Goal: Task Accomplishment & Management: Use online tool/utility

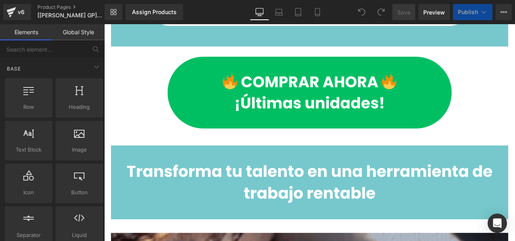
scroll to position [1158, 0]
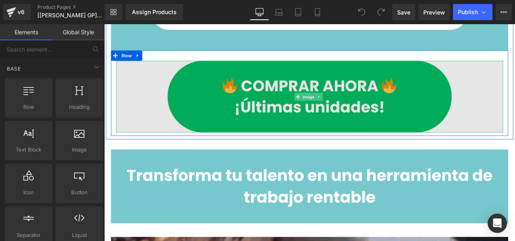
click at [448, 106] on img at bounding box center [347, 110] width 459 height 85
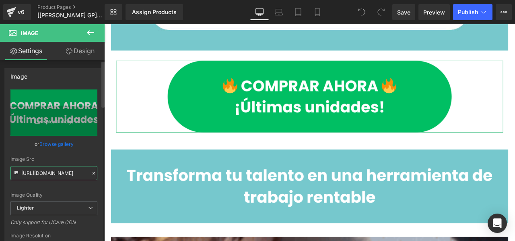
click at [62, 173] on input "[URL][DOMAIN_NAME]" at bounding box center [53, 173] width 87 height 14
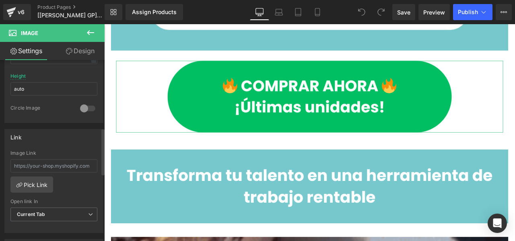
scroll to position [292, 0]
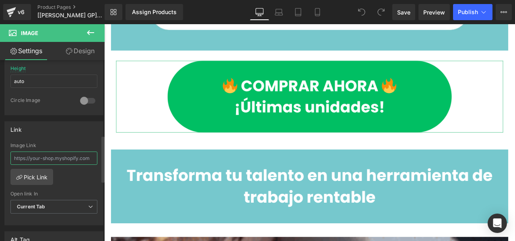
click at [67, 157] on input "text" at bounding box center [53, 157] width 87 height 13
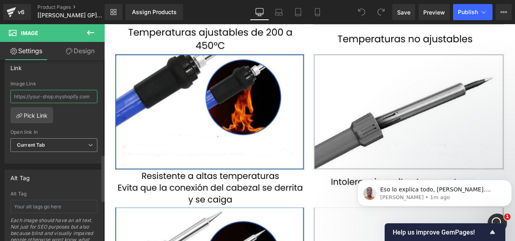
scroll to position [344, 0]
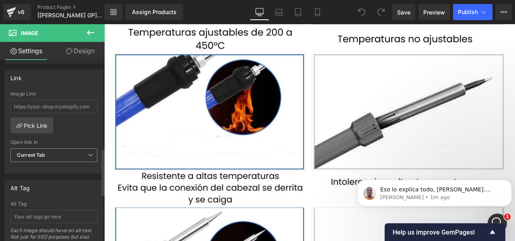
click at [56, 150] on span "Current Tab" at bounding box center [53, 155] width 87 height 14
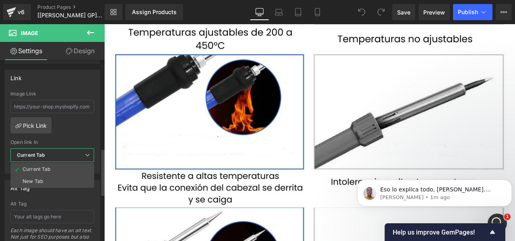
click at [56, 150] on span "Current Tab" at bounding box center [52, 155] width 84 height 14
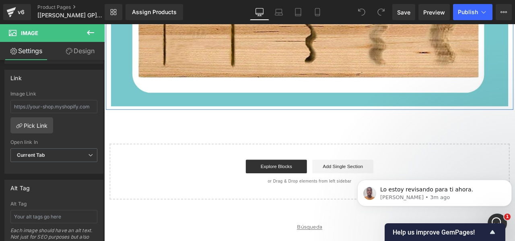
scroll to position [5983, 0]
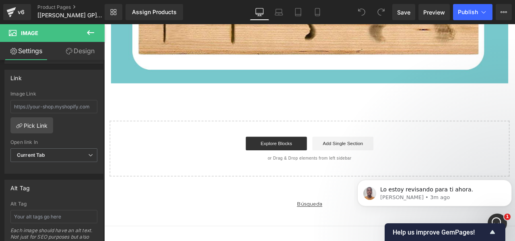
click at [341, 232] on link "Búsqueda" at bounding box center [348, 237] width 30 height 10
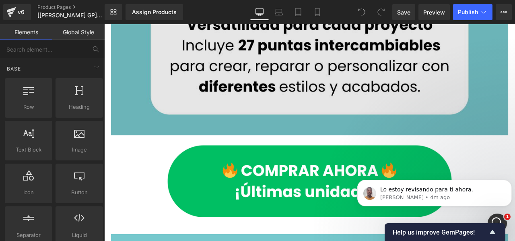
scroll to position [1070, 0]
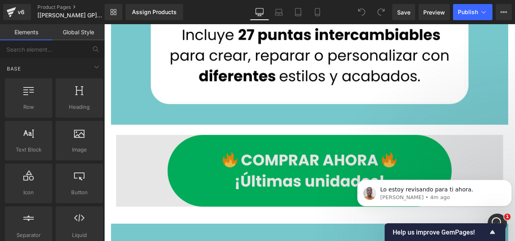
click at [211, 184] on img at bounding box center [347, 197] width 459 height 85
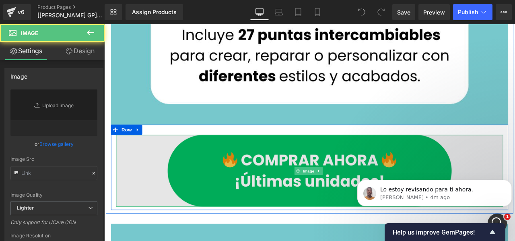
type input "[URL][DOMAIN_NAME]"
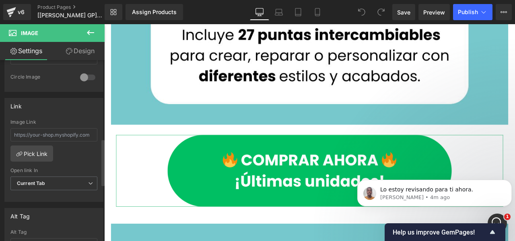
scroll to position [303, 0]
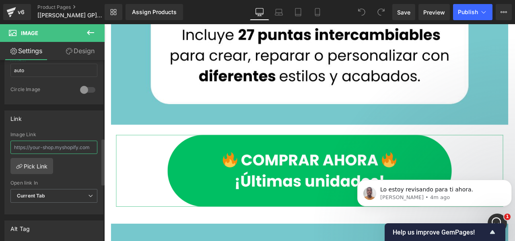
click at [43, 146] on input "text" at bounding box center [53, 146] width 87 height 13
click at [40, 164] on link "Pick Link" at bounding box center [31, 166] width 43 height 16
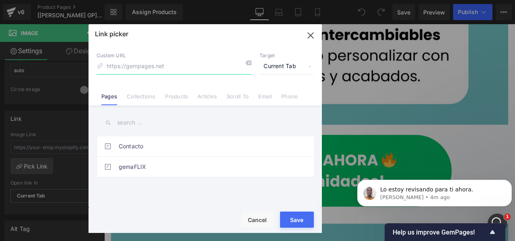
click at [309, 37] on icon "button" at bounding box center [310, 35] width 5 height 5
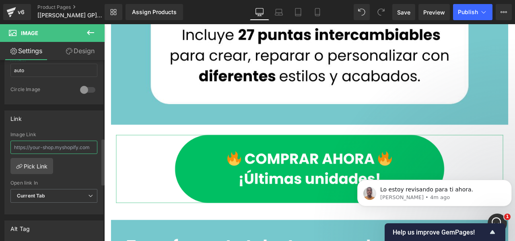
click at [52, 140] on input "text" at bounding box center [53, 146] width 87 height 13
click at [92, 29] on icon at bounding box center [91, 33] width 10 height 10
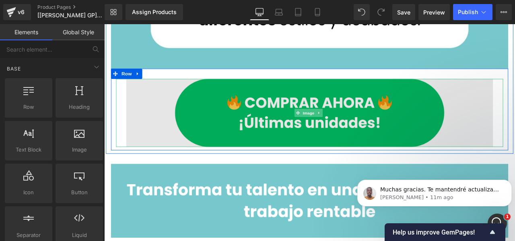
scroll to position [1145, 0]
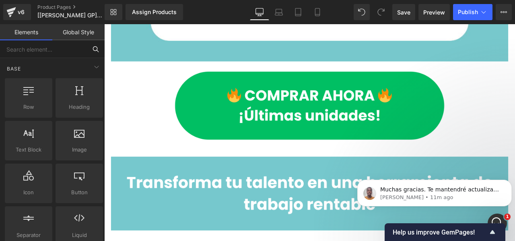
click at [54, 52] on input "text" at bounding box center [43, 49] width 87 height 18
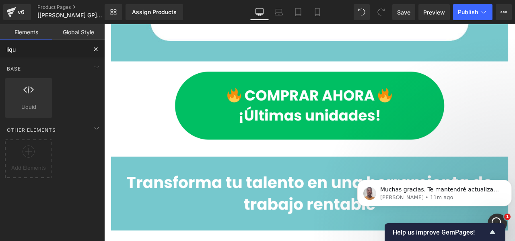
type input "liqui"
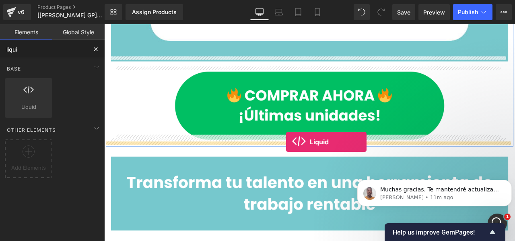
drag, startPoint x: 144, startPoint y: 113, endPoint x: 320, endPoint y: 163, distance: 183.4
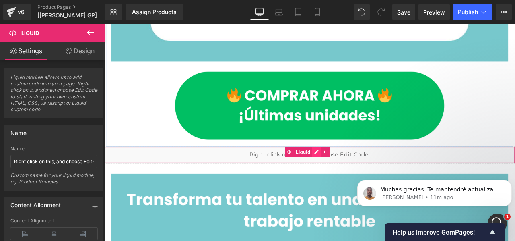
click at [355, 169] on div "Liquid" at bounding box center [347, 179] width 487 height 20
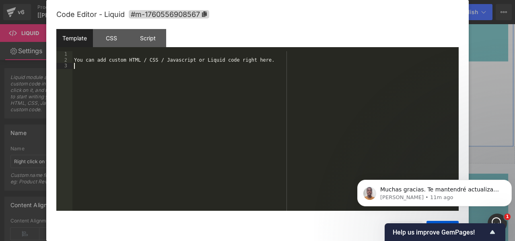
click at [122, 66] on div "You can add custom HTML / CSS / Javascript or Liquid code right here." at bounding box center [265, 136] width 386 height 171
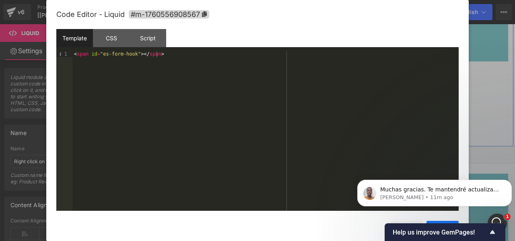
click at [428, 221] on button "Save" at bounding box center [443, 229] width 32 height 16
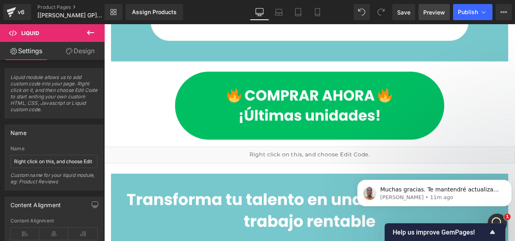
click at [429, 10] on span "Preview" at bounding box center [434, 12] width 22 height 8
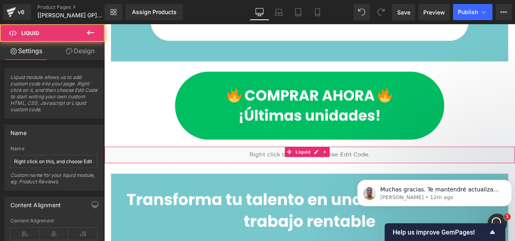
click at [268, 172] on div "Liquid" at bounding box center [347, 179] width 487 height 20
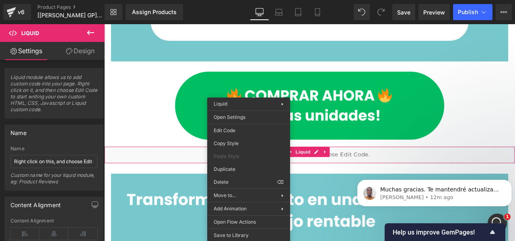
click at [426, 175] on div "Liquid" at bounding box center [347, 179] width 487 height 20
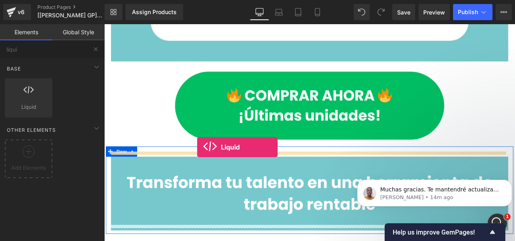
drag, startPoint x: 31, startPoint y: 103, endPoint x: 52, endPoint y: 101, distance: 21.0
click at [52, 101] on div "Liquid liquid, custom code, html, javascript, css, reviews, apps, applications,…" at bounding box center [28, 97] width 51 height 43
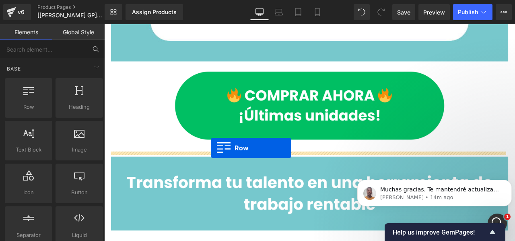
drag, startPoint x: 132, startPoint y: 127, endPoint x: 231, endPoint y: 171, distance: 108.3
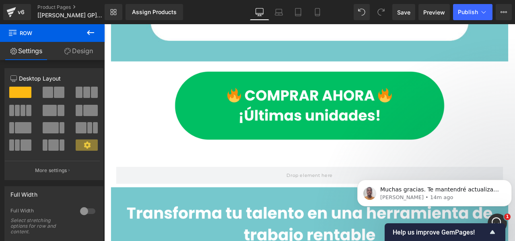
click at [88, 31] on icon at bounding box center [91, 33] width 10 height 10
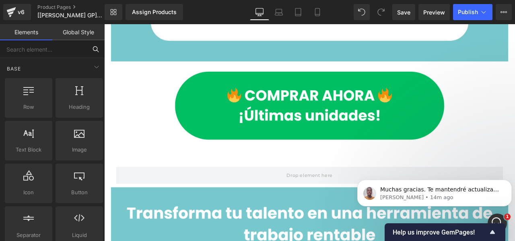
click at [45, 54] on input "text" at bounding box center [43, 49] width 87 height 18
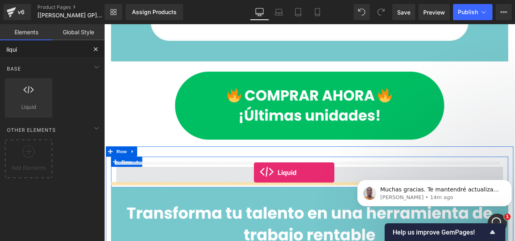
drag, startPoint x: 139, startPoint y: 108, endPoint x: 282, endPoint y: 200, distance: 169.8
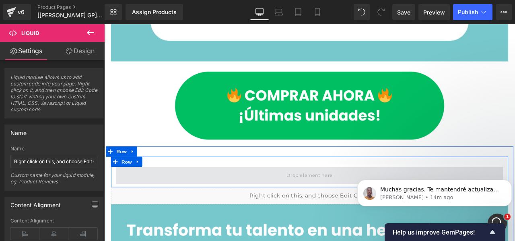
click at [279, 200] on span at bounding box center [347, 203] width 459 height 20
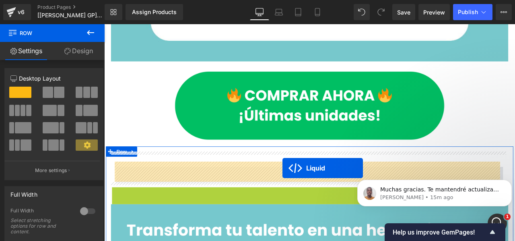
drag, startPoint x: 322, startPoint y: 217, endPoint x: 316, endPoint y: 194, distance: 23.2
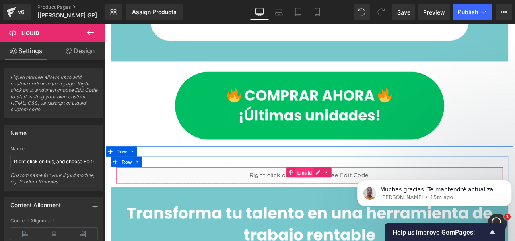
click at [341, 195] on span "Liquid" at bounding box center [342, 200] width 22 height 12
click at [354, 193] on div "Liquid" at bounding box center [347, 203] width 459 height 20
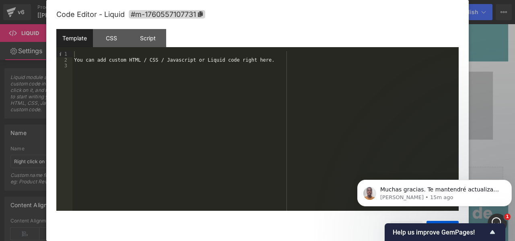
click at [230, 61] on div "You can add custom HTML / CSS / Javascript or Liquid code right here." at bounding box center [265, 136] width 386 height 171
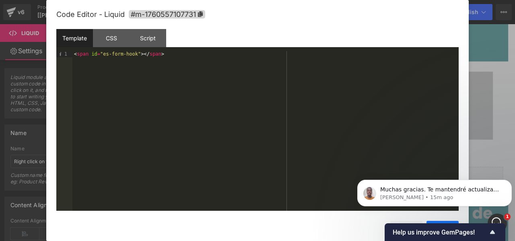
click at [435, 222] on button "Save" at bounding box center [443, 229] width 32 height 16
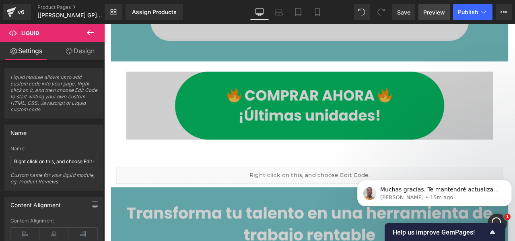
click at [429, 8] on span "Preview" at bounding box center [434, 12] width 22 height 8
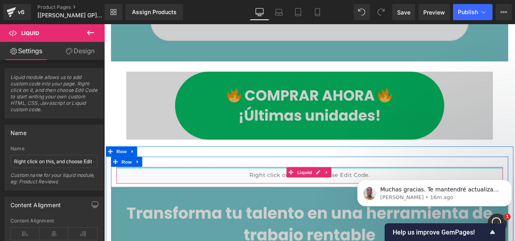
click at [138, 193] on div at bounding box center [348, 194] width 458 height 2
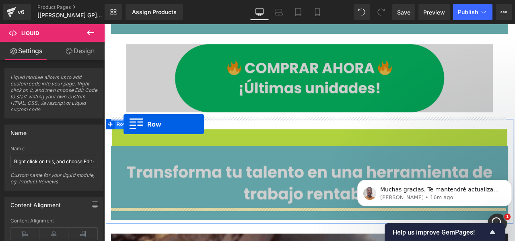
scroll to position [1186, 0]
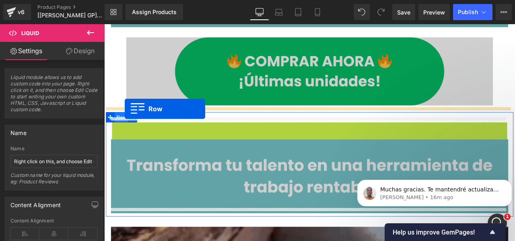
drag, startPoint x: 116, startPoint y: 180, endPoint x: 129, endPoint y: 124, distance: 56.7
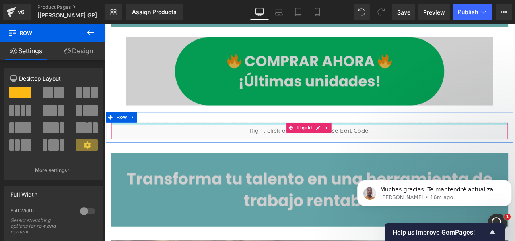
click at [233, 141] on div at bounding box center [348, 142] width 470 height 2
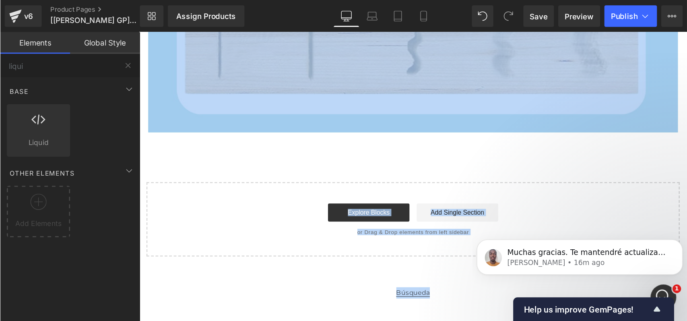
scroll to position [5979, 0]
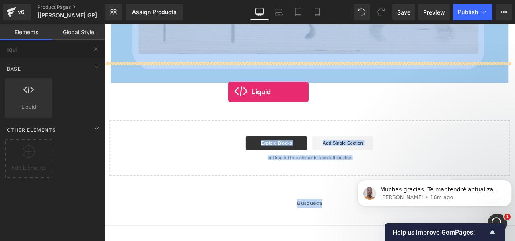
drag, startPoint x: 120, startPoint y: 121, endPoint x: 251, endPoint y: 105, distance: 131.8
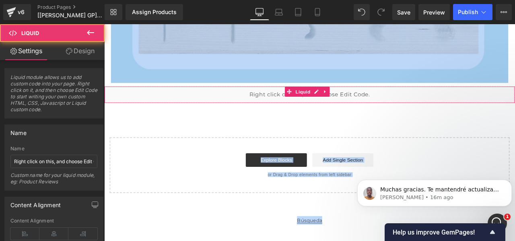
click at [219, 98] on div "Liquid" at bounding box center [347, 108] width 487 height 20
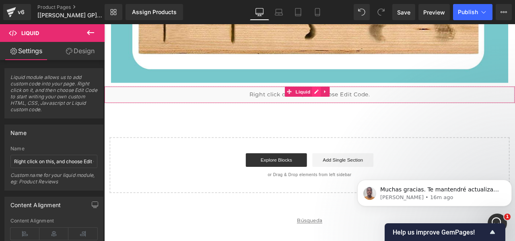
click at [359, 98] on div "Liquid" at bounding box center [347, 108] width 487 height 20
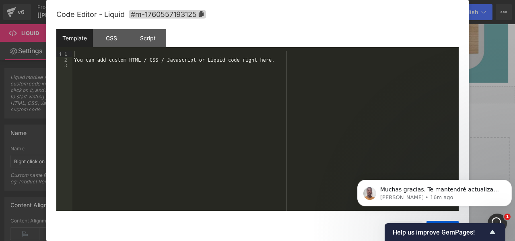
click at [237, 67] on div "You can add custom HTML / CSS / Javascript or Liquid code right here." at bounding box center [265, 136] width 386 height 171
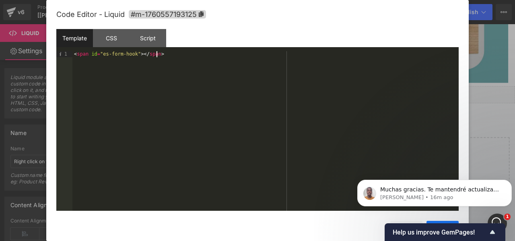
click at [433, 221] on button "Save" at bounding box center [443, 229] width 32 height 16
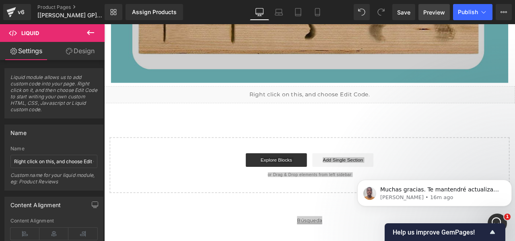
click at [440, 12] on span "Preview" at bounding box center [434, 12] width 22 height 8
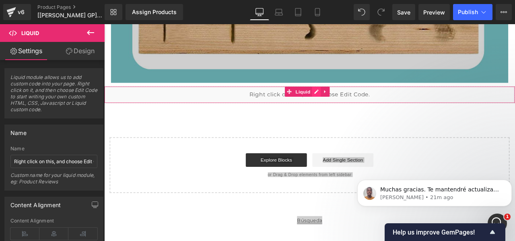
click at [355, 98] on div "Liquid" at bounding box center [347, 108] width 487 height 20
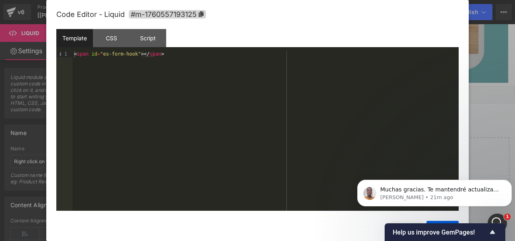
click at [432, 222] on button "Save" at bounding box center [443, 229] width 32 height 16
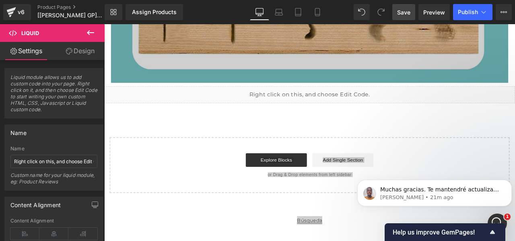
click at [403, 14] on span "Save" at bounding box center [403, 12] width 13 height 8
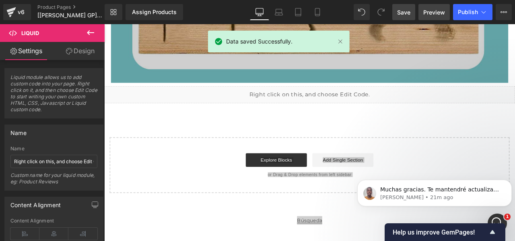
click at [437, 6] on link "Preview" at bounding box center [434, 12] width 31 height 16
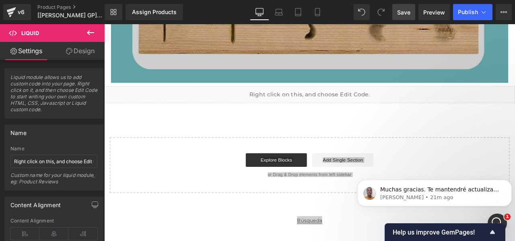
click at [91, 35] on icon at bounding box center [91, 33] width 10 height 10
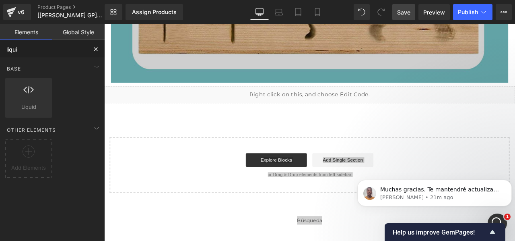
click at [78, 51] on input "liqui" at bounding box center [43, 49] width 87 height 18
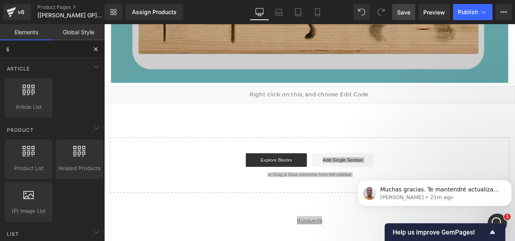
type input "l"
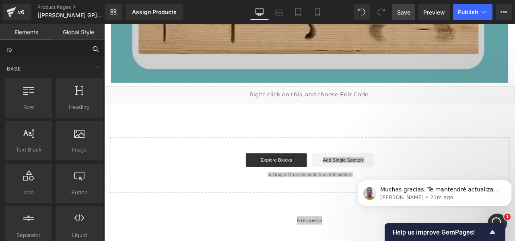
type input "row"
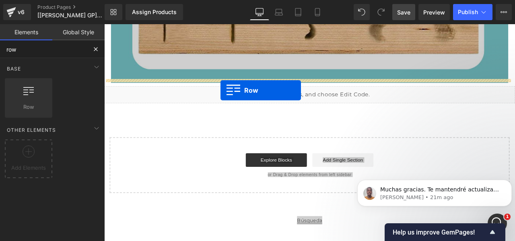
drag, startPoint x: 138, startPoint y: 116, endPoint x: 242, endPoint y: 102, distance: 104.8
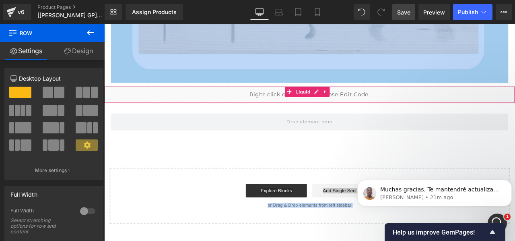
click at [264, 98] on div "Liquid" at bounding box center [347, 108] width 487 height 20
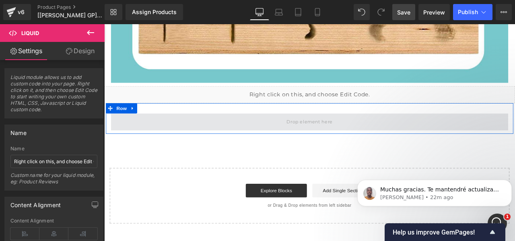
drag, startPoint x: 264, startPoint y: 80, endPoint x: 268, endPoint y: 111, distance: 31.7
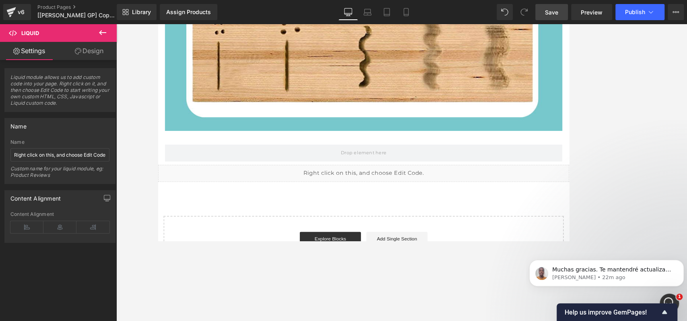
scroll to position [5901, 0]
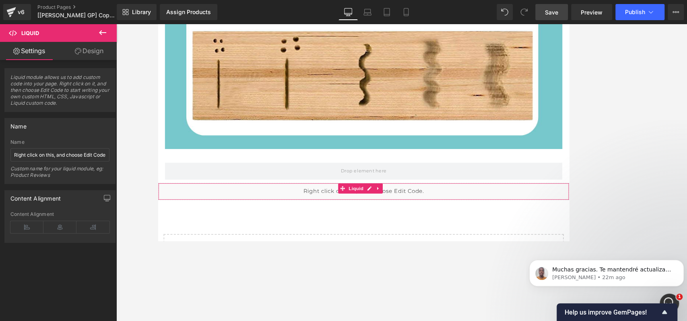
click at [432, 212] on div "Liquid" at bounding box center [401, 222] width 487 height 20
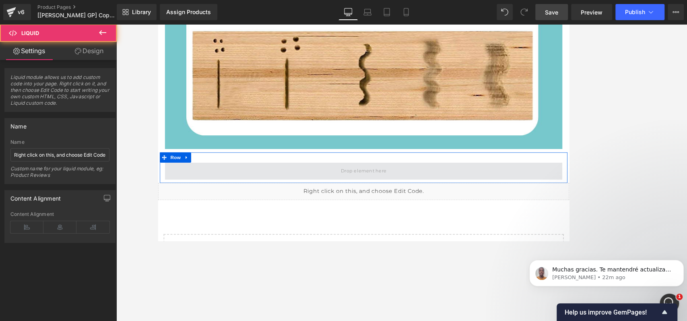
drag, startPoint x: 212, startPoint y: 165, endPoint x: 214, endPoint y: 148, distance: 17.0
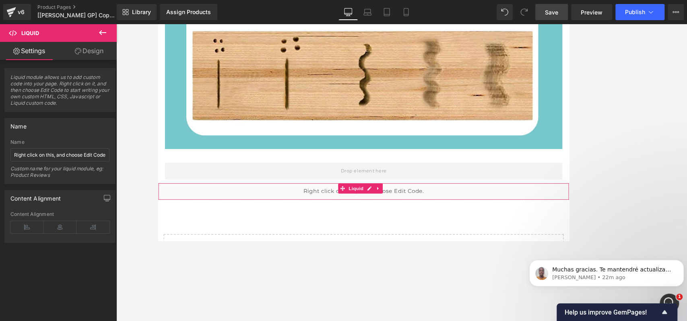
click at [279, 212] on div "Liquid" at bounding box center [401, 222] width 487 height 20
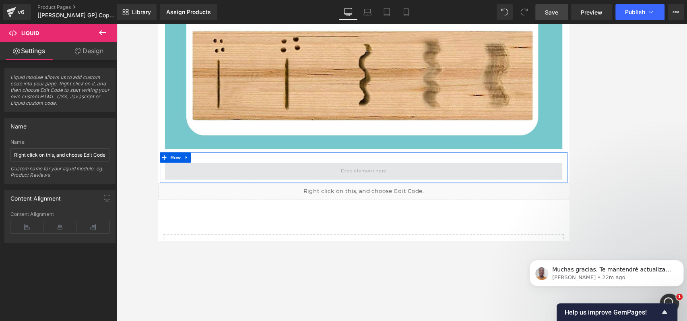
drag, startPoint x: 326, startPoint y: 166, endPoint x: 341, endPoint y: 144, distance: 26.0
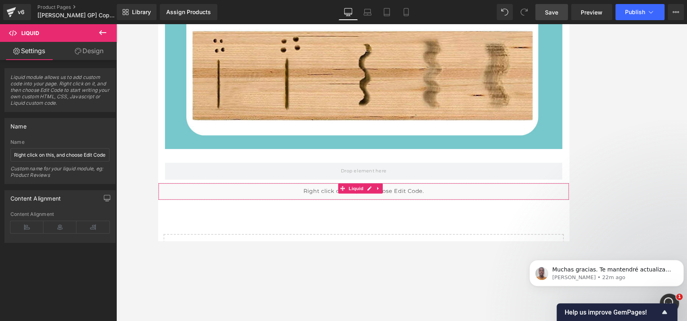
click at [345, 212] on div "Liquid" at bounding box center [401, 222] width 487 height 20
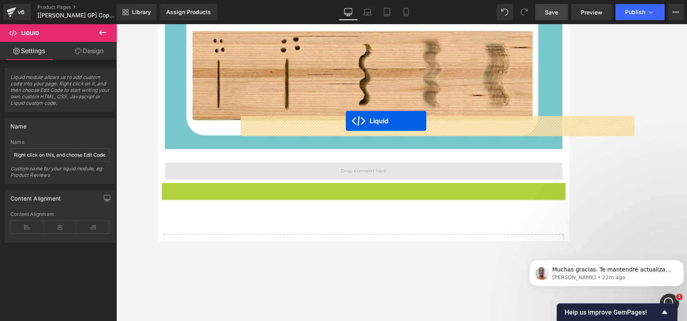
drag, startPoint x: 379, startPoint y: 161, endPoint x: 381, endPoint y: 139, distance: 21.8
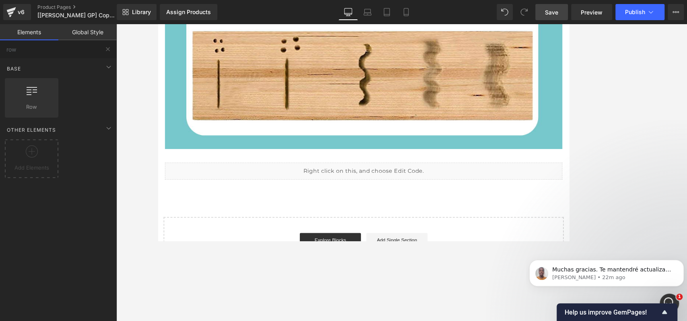
click at [515, 8] on span "Save" at bounding box center [551, 12] width 13 height 8
click at [515, 17] on link "Preview" at bounding box center [591, 12] width 41 height 16
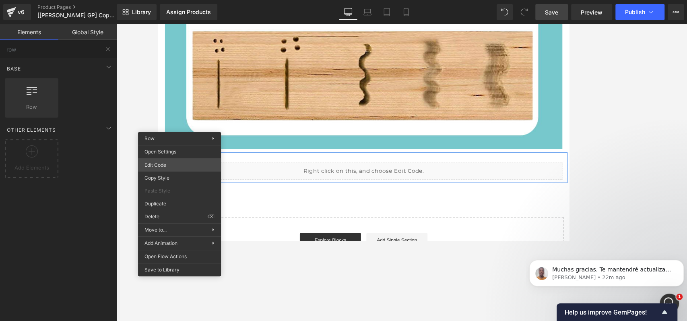
click at [172, 0] on div "Liquid You are previewing how the will restyle your page. You can not edit Elem…" at bounding box center [343, 0] width 687 height 0
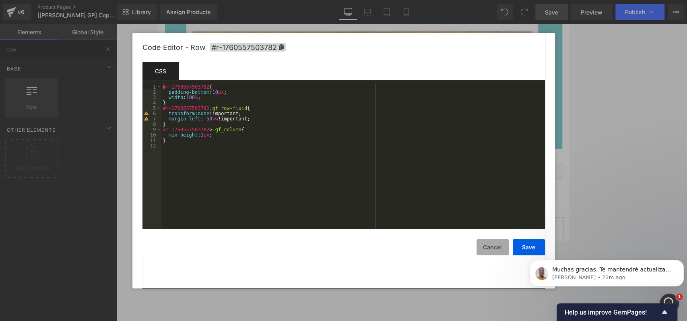
click at [490, 240] on button "Cancel" at bounding box center [493, 247] width 32 height 16
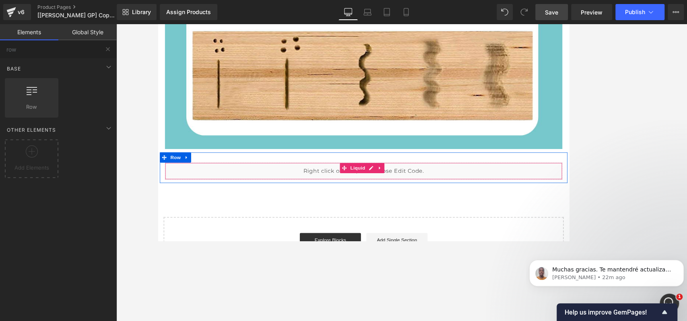
click at [255, 188] on div "Liquid" at bounding box center [401, 198] width 471 height 20
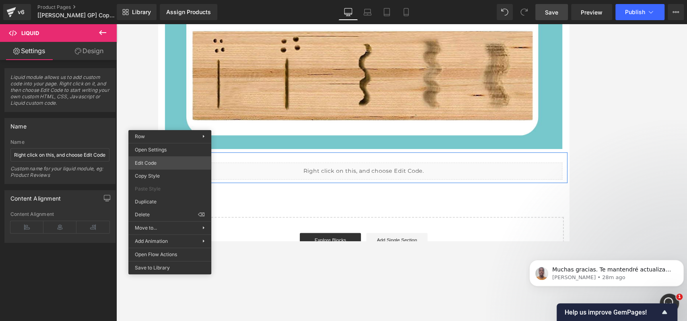
click at [197, 0] on div "Liquid You are previewing how the will restyle your page. You can not edit Elem…" at bounding box center [343, 0] width 687 height 0
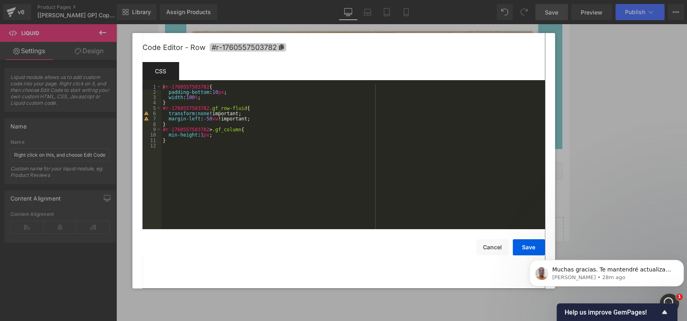
click at [279, 49] on icon at bounding box center [281, 47] width 5 height 6
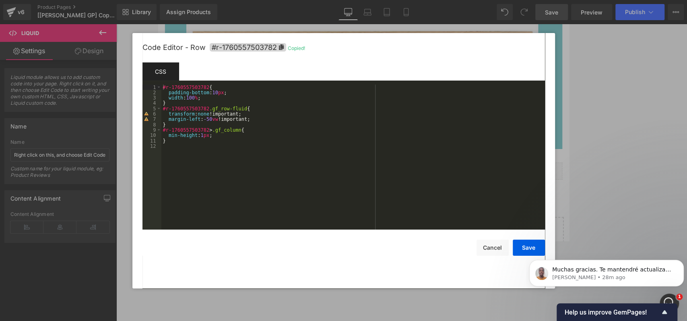
click at [515, 120] on div at bounding box center [343, 160] width 687 height 321
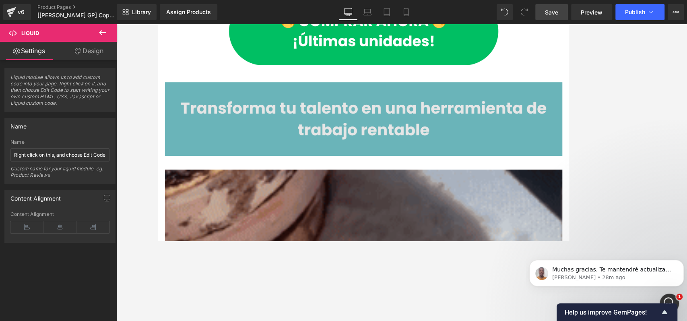
scroll to position [1232, 0]
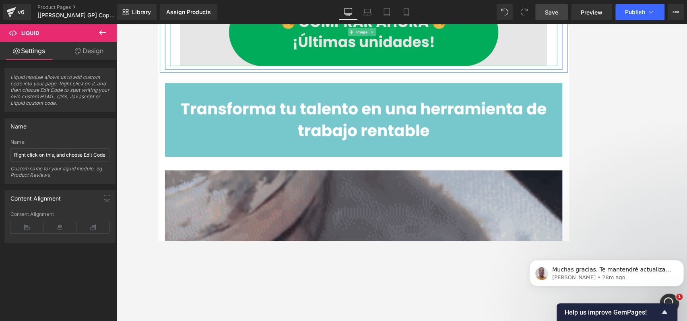
click at [447, 47] on img at bounding box center [401, 33] width 435 height 80
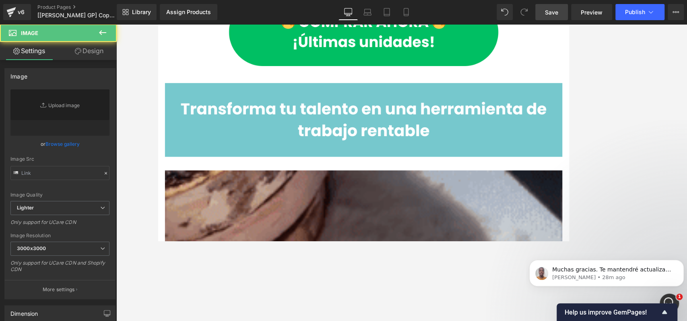
type input "[URL][DOMAIN_NAME]"
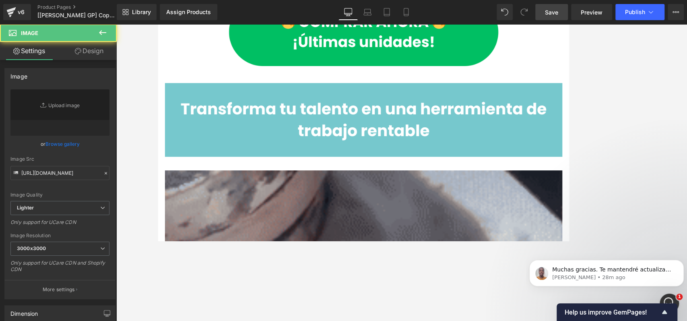
scroll to position [1102, 0]
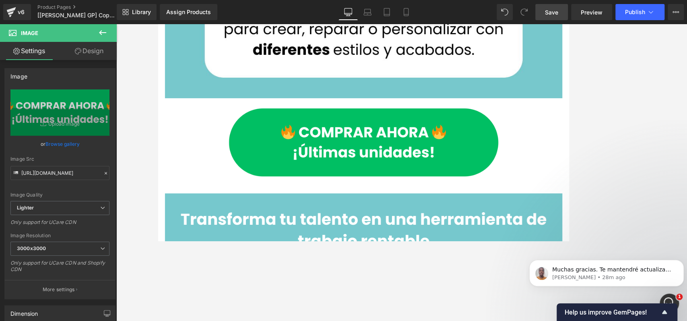
click at [99, 31] on icon at bounding box center [103, 33] width 10 height 10
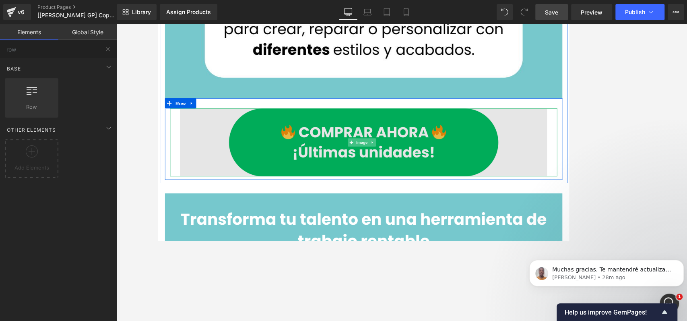
click at [305, 148] on img at bounding box center [401, 164] width 435 height 80
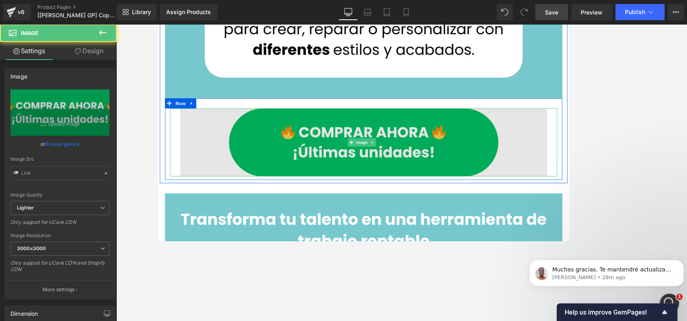
type input "[URL][DOMAIN_NAME]"
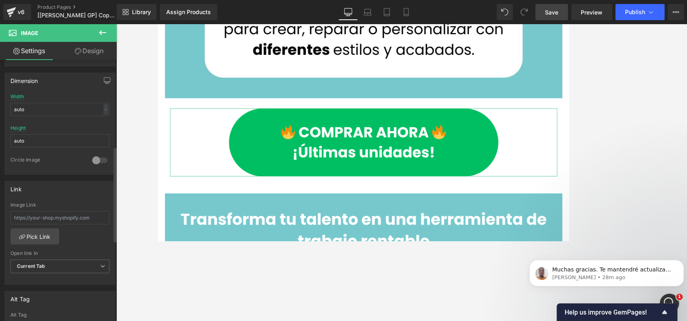
scroll to position [235, 0]
click at [78, 217] on input "text" at bounding box center [59, 215] width 99 height 13
click at [63, 215] on input "text" at bounding box center [59, 215] width 99 height 13
type input "#r-1760557503782"
click at [39, 233] on link "Pick Link" at bounding box center [34, 234] width 49 height 16
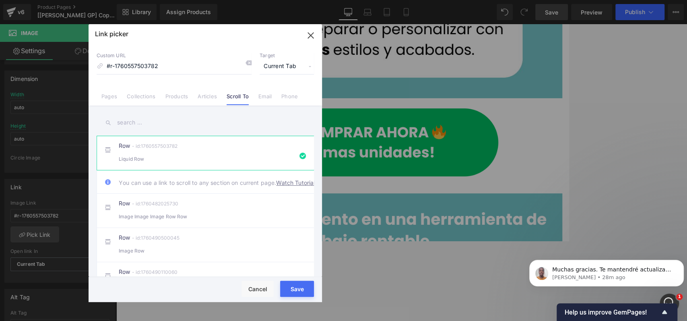
click at [289, 240] on button "Save" at bounding box center [297, 289] width 34 height 16
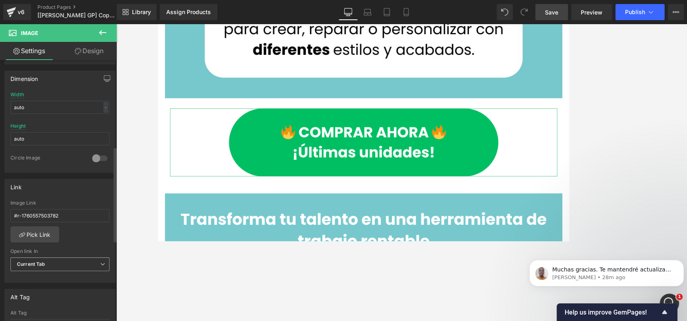
click at [54, 240] on span "Current Tab" at bounding box center [59, 264] width 99 height 14
click at [54, 240] on span "Current Tab" at bounding box center [58, 264] width 96 height 14
click at [515, 8] on span "Preview" at bounding box center [592, 12] width 22 height 8
click at [96, 33] on button at bounding box center [103, 33] width 28 height 18
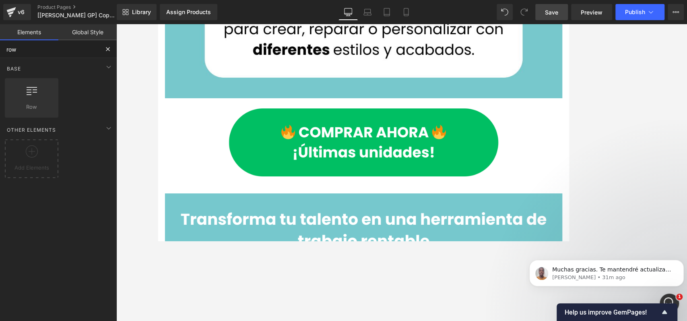
click at [60, 52] on input "row" at bounding box center [49, 49] width 99 height 18
type input "r"
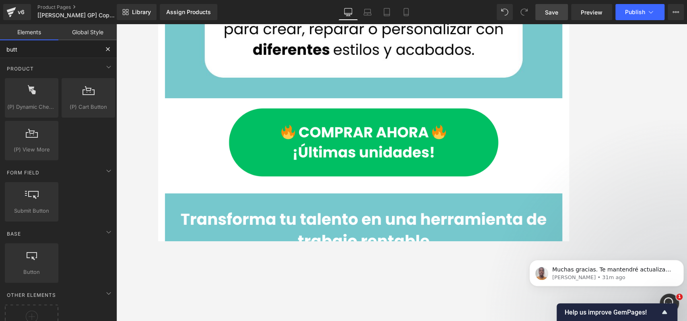
type input "butto"
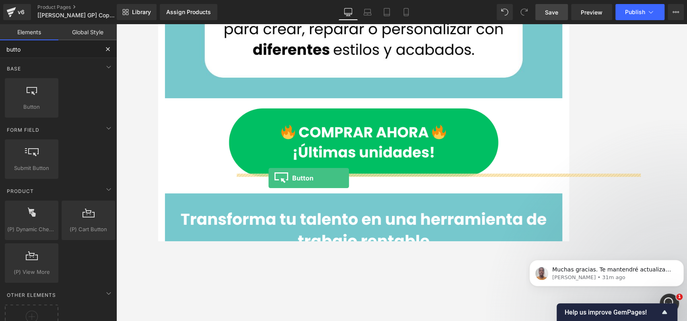
drag, startPoint x: 187, startPoint y: 132, endPoint x: 289, endPoint y: 207, distance: 126.7
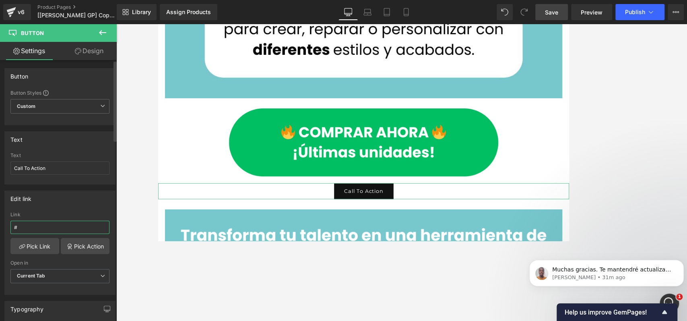
click at [44, 224] on input "#" at bounding box center [59, 227] width 99 height 13
paste input "#r-1760557503782"
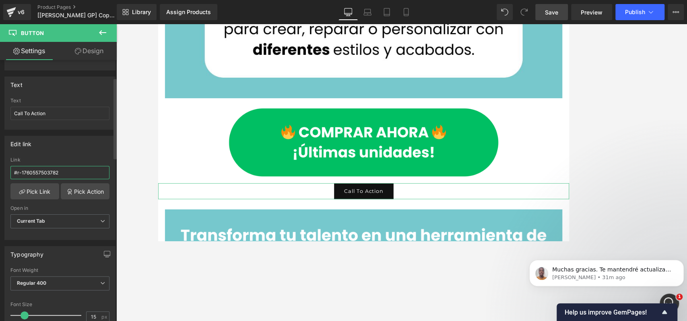
scroll to position [56, 0]
type input "#r-1760557503782"
click at [515, 11] on span "Save" at bounding box center [551, 12] width 13 height 8
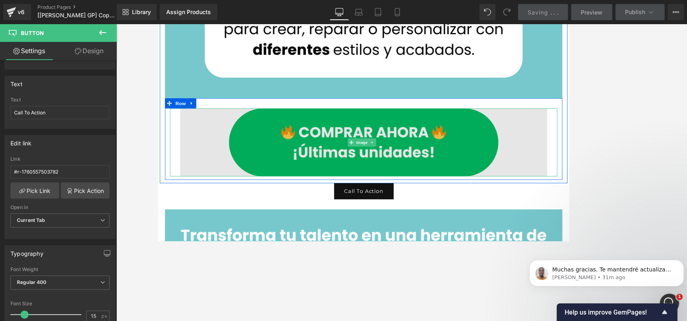
click at [316, 158] on img at bounding box center [401, 164] width 435 height 80
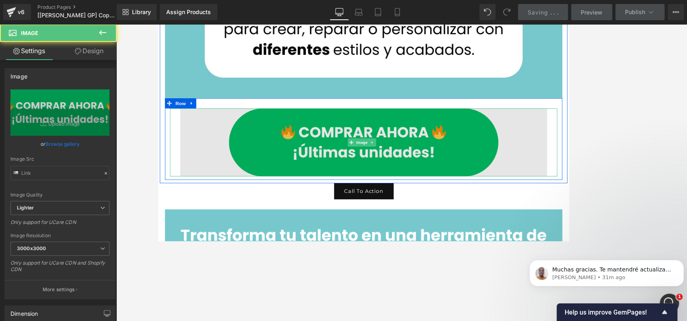
type input "[URL][DOMAIN_NAME]"
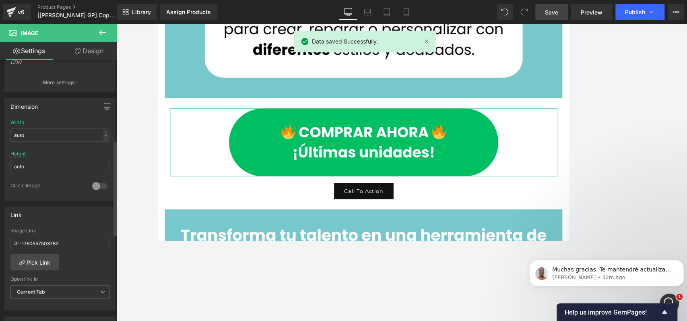
scroll to position [219, 0]
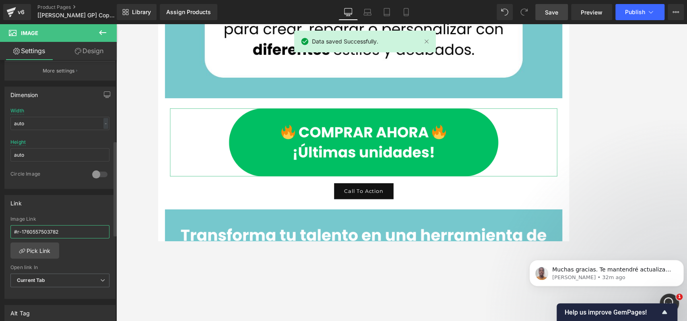
click at [68, 231] on input "#r-1760557503782" at bounding box center [59, 231] width 99 height 13
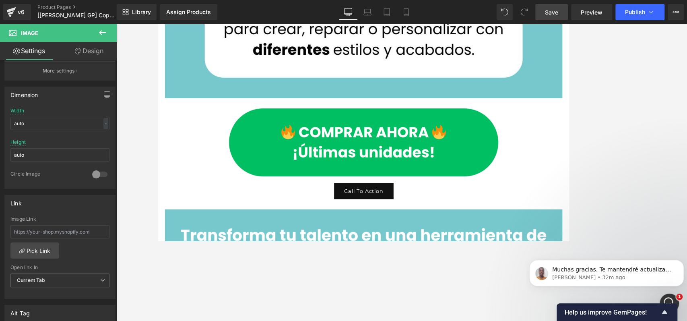
click at [515, 10] on span "Save" at bounding box center [551, 12] width 13 height 8
click at [515, 13] on span "Preview" at bounding box center [592, 12] width 22 height 8
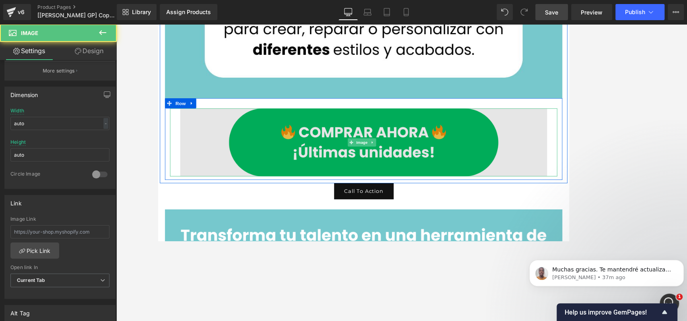
click at [248, 124] on img at bounding box center [401, 164] width 435 height 80
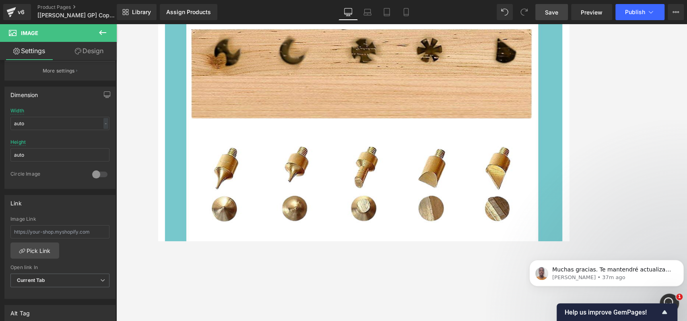
scroll to position [5658, 0]
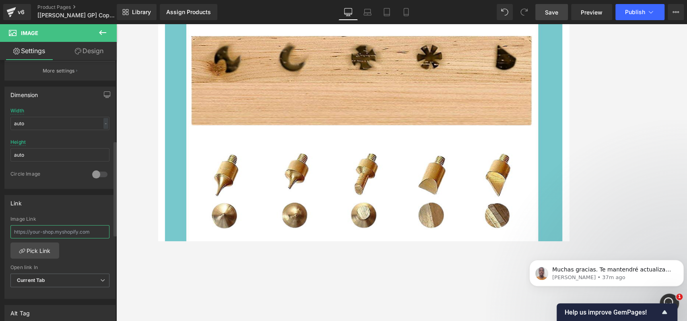
click at [77, 225] on input "text" at bounding box center [59, 231] width 99 height 13
type input "#r-1760557503782"
click at [68, 240] on div "#r-1760557503782 Image Link #r-1760557503782 Pick Link Current Tab New Tab Open…" at bounding box center [60, 257] width 110 height 83
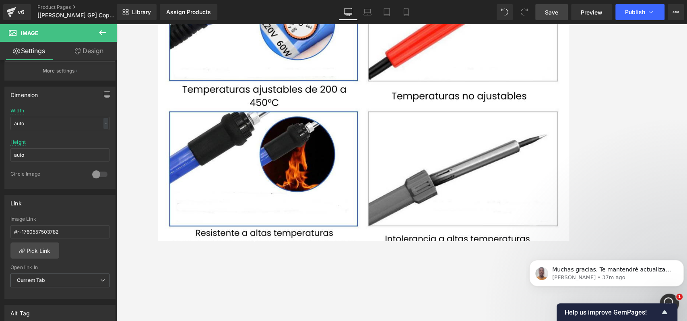
scroll to position [3133, 0]
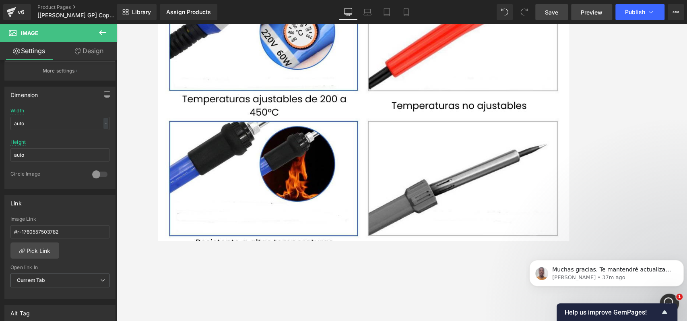
click at [515, 14] on span "Preview" at bounding box center [592, 12] width 22 height 8
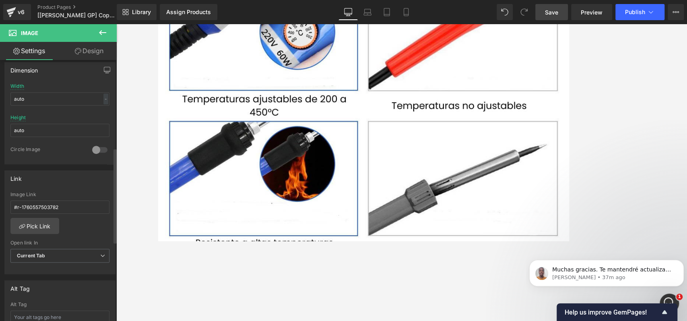
scroll to position [245, 0]
click at [62, 240] on span "Current Tab" at bounding box center [59, 254] width 99 height 14
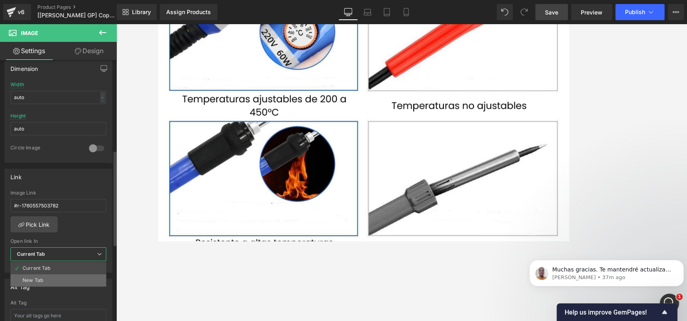
click at [59, 240] on li "New Tab" at bounding box center [58, 280] width 96 height 12
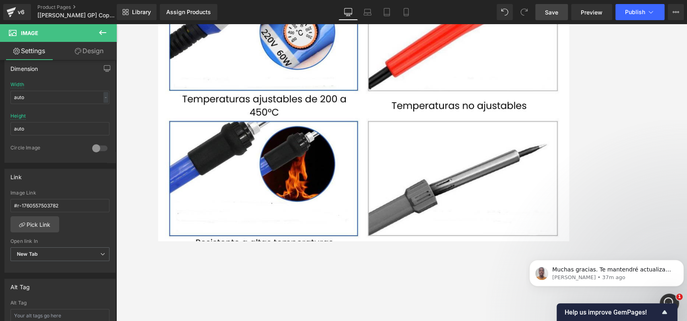
click at [515, 8] on span "Save" at bounding box center [551, 12] width 13 height 8
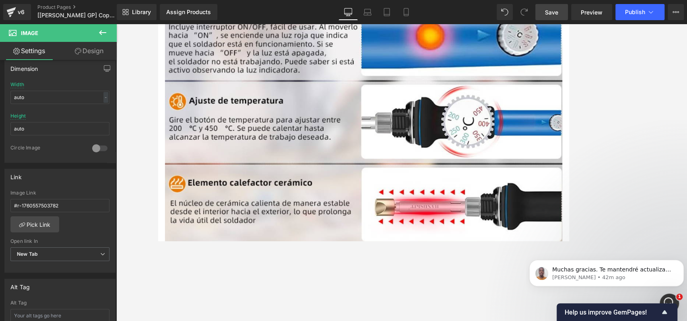
scroll to position [2705, 0]
click at [68, 240] on span "New Tab" at bounding box center [59, 254] width 99 height 14
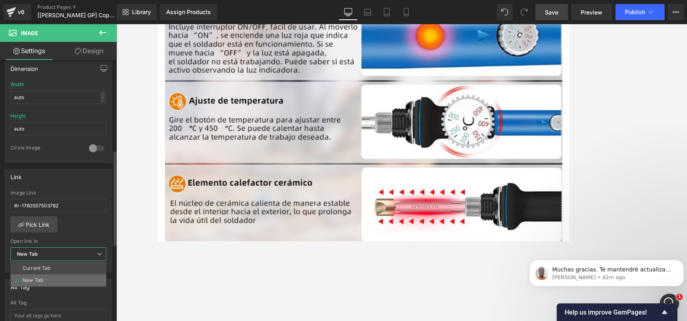
click at [60, 240] on li "New Tab" at bounding box center [58, 280] width 96 height 12
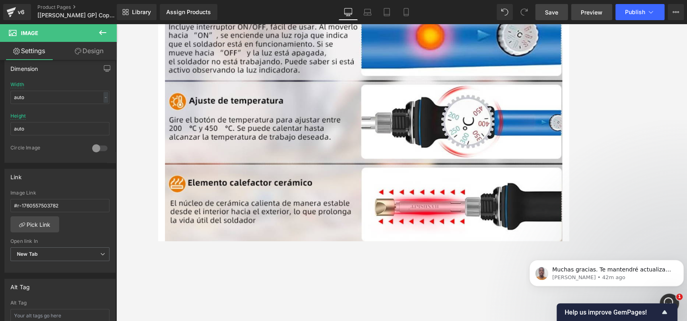
click at [515, 14] on span "Preview" at bounding box center [592, 12] width 22 height 8
click at [66, 208] on input "#r-1760557503782" at bounding box center [59, 205] width 99 height 13
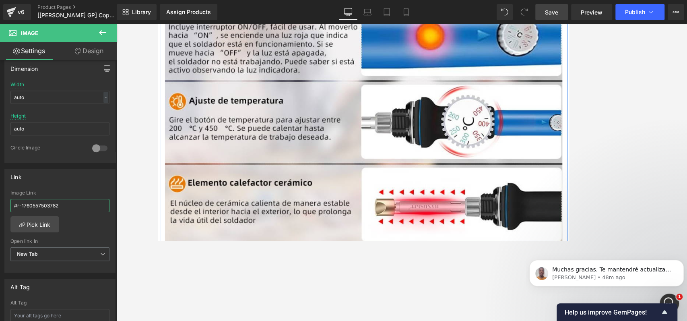
scroll to position [2859, 0]
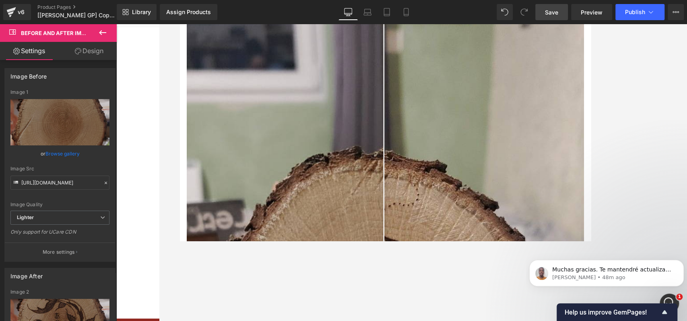
drag, startPoint x: 99, startPoint y: 31, endPoint x: 58, endPoint y: 47, distance: 44.0
click at [99, 31] on icon at bounding box center [103, 33] width 10 height 10
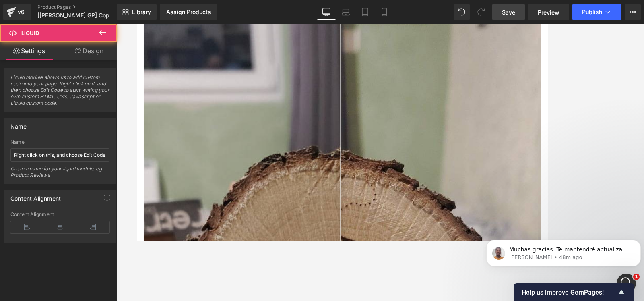
drag, startPoint x: 139, startPoint y: 78, endPoint x: 173, endPoint y: 113, distance: 48.7
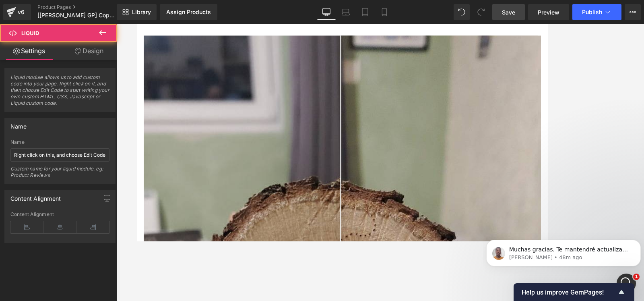
scroll to position [6009, 0]
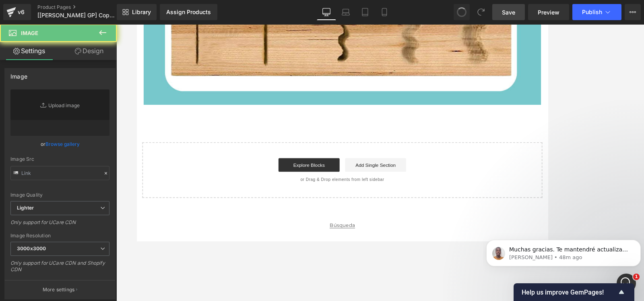
drag, startPoint x: 105, startPoint y: 30, endPoint x: 65, endPoint y: 67, distance: 54.7
click at [105, 29] on icon at bounding box center [103, 33] width 10 height 10
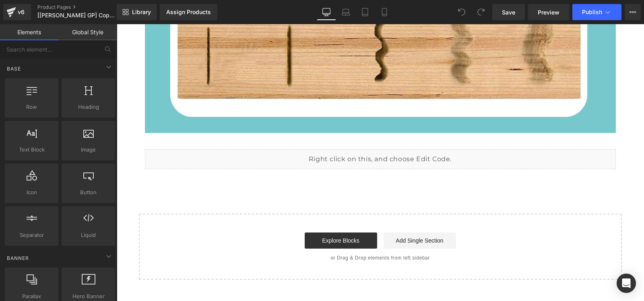
scroll to position [5978, 0]
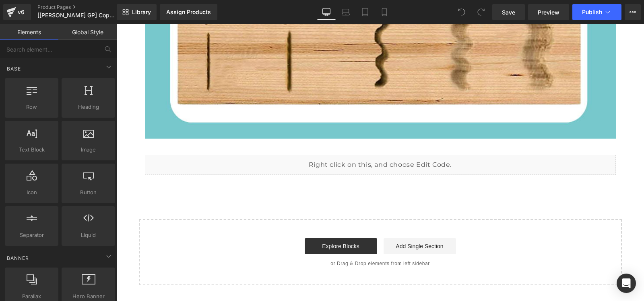
click at [337, 158] on div "Liquid" at bounding box center [380, 165] width 471 height 20
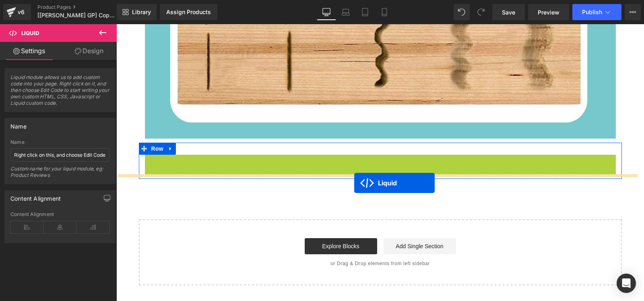
drag, startPoint x: 355, startPoint y: 152, endPoint x: 354, endPoint y: 182, distance: 30.6
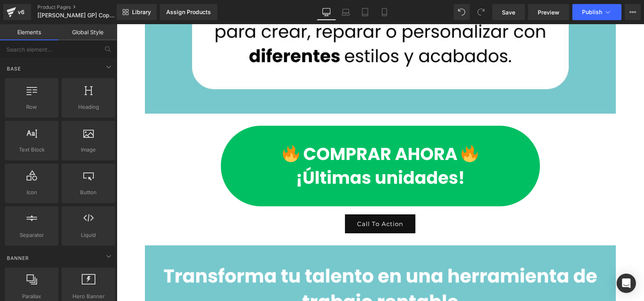
scroll to position [1115, 0]
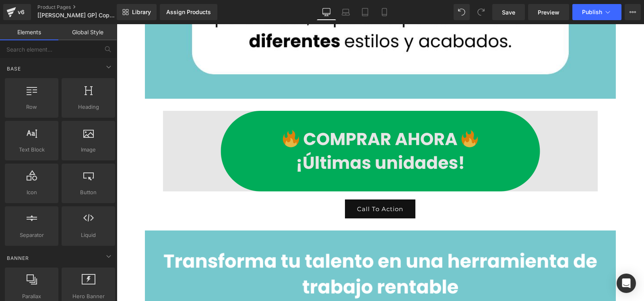
click at [279, 146] on img at bounding box center [380, 151] width 435 height 80
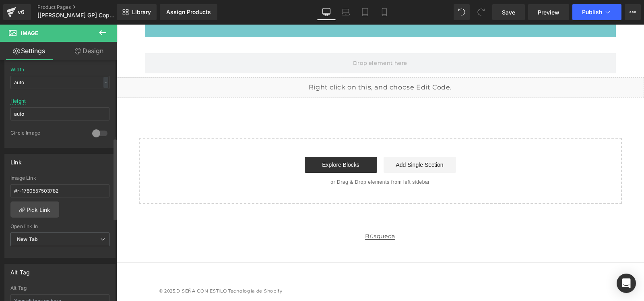
scroll to position [268, 0]
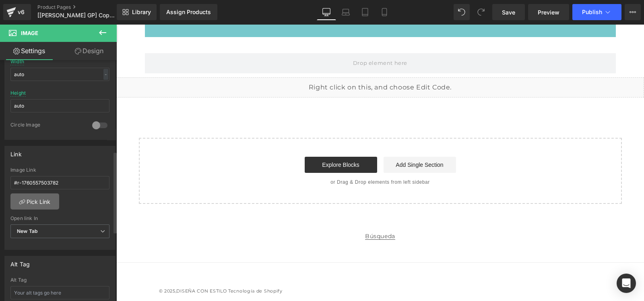
click at [42, 194] on link "Pick Link" at bounding box center [34, 201] width 49 height 16
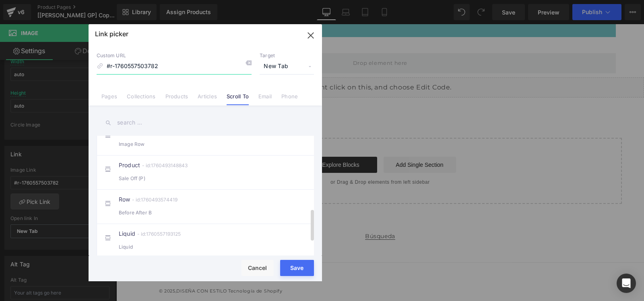
scroll to position [322, 0]
click at [161, 231] on div "Liquid - id:1760557193125 Liquid" at bounding box center [217, 241] width 197 height 20
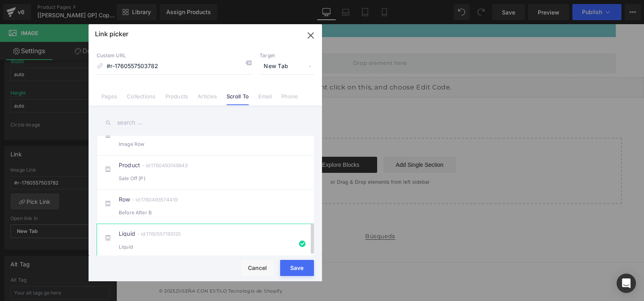
type input "#m-1760557193125"
click at [296, 69] on span "New Tab" at bounding box center [287, 66] width 54 height 15
click at [301, 264] on div "Rendering Content" at bounding box center [322, 268] width 50 height 9
click at [297, 269] on div "Rendering Content" at bounding box center [322, 268] width 50 height 9
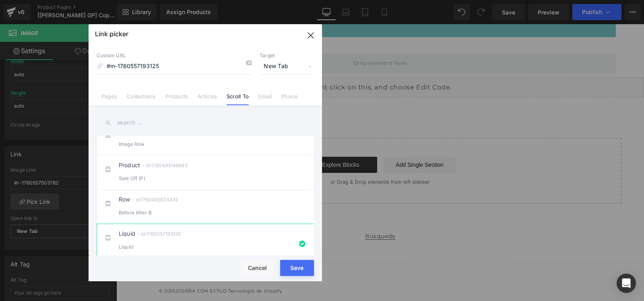
click at [293, 266] on button "Save" at bounding box center [297, 268] width 34 height 16
type input "#m-1760557193125"
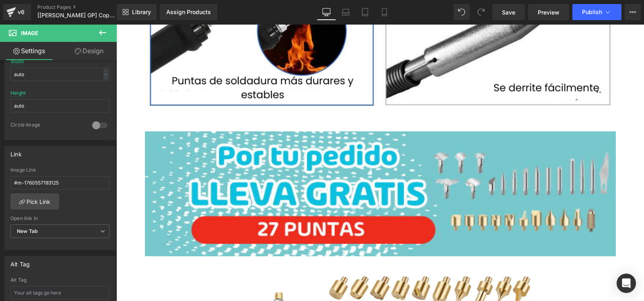
scroll to position [3483, 0]
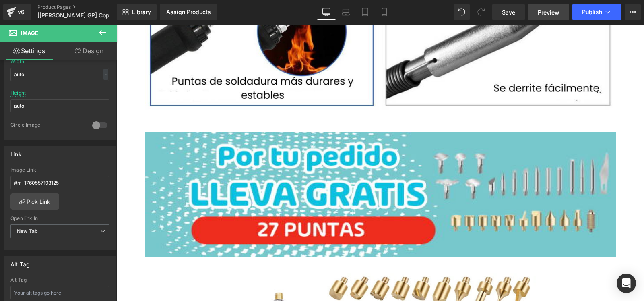
click at [540, 11] on span "Preview" at bounding box center [549, 12] width 22 height 8
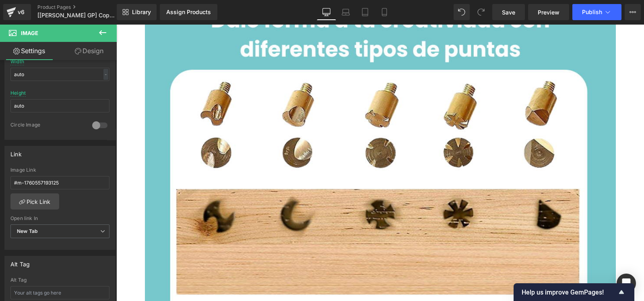
scroll to position [5540, 0]
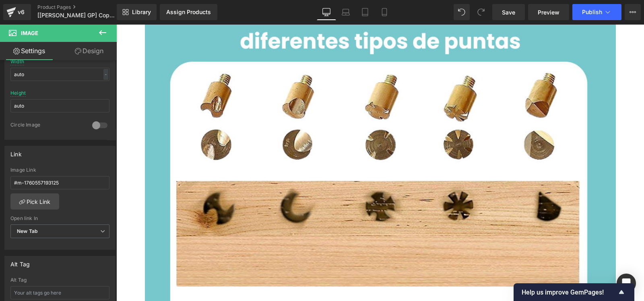
click at [102, 31] on icon at bounding box center [103, 33] width 10 height 10
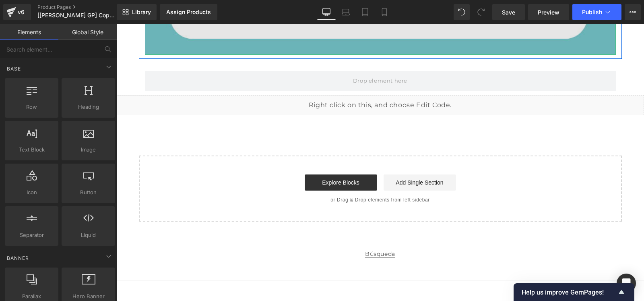
scroll to position [6082, 0]
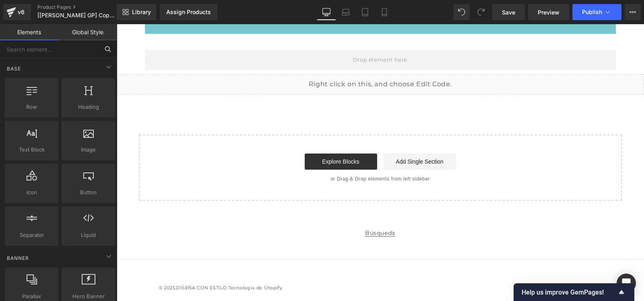
click at [37, 47] on input "text" at bounding box center [49, 49] width 99 height 18
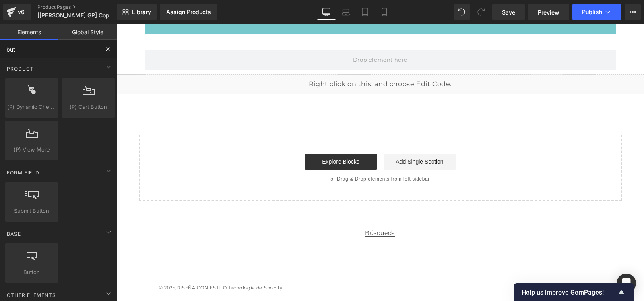
type input "butt"
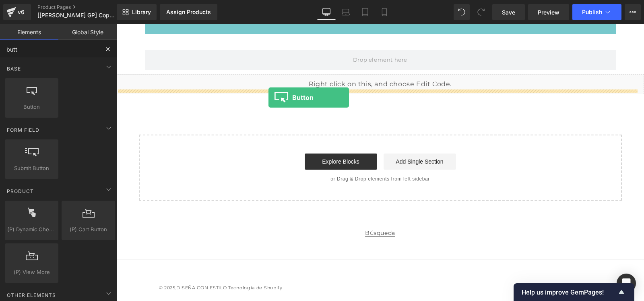
drag, startPoint x: 152, startPoint y: 113, endPoint x: 268, endPoint y: 97, distance: 117.8
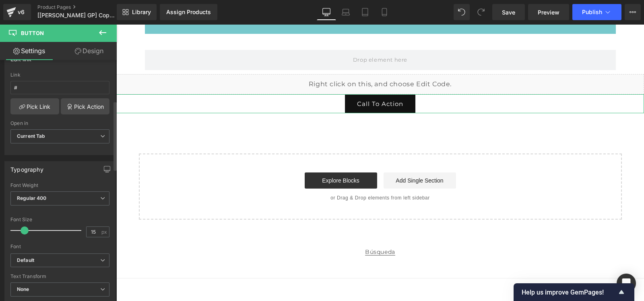
scroll to position [140, 0]
click at [84, 134] on span "Current Tab" at bounding box center [59, 136] width 99 height 14
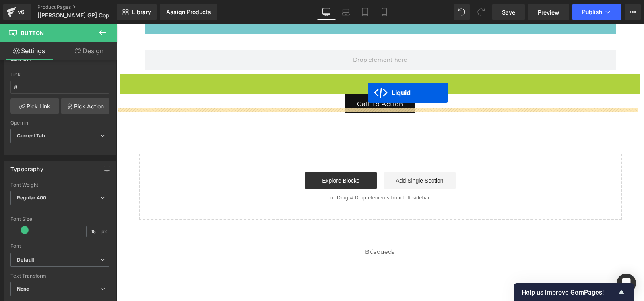
drag, startPoint x: 357, startPoint y: 77, endPoint x: 368, endPoint y: 93, distance: 18.5
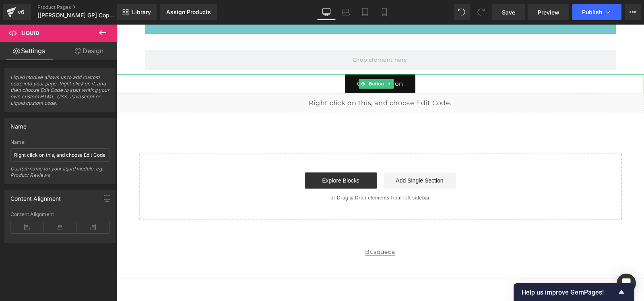
click at [353, 77] on link "Call To Action" at bounding box center [380, 83] width 70 height 19
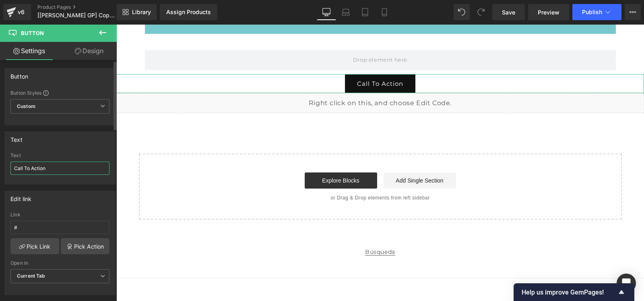
click at [74, 167] on input "Call To Action" at bounding box center [59, 167] width 99 height 13
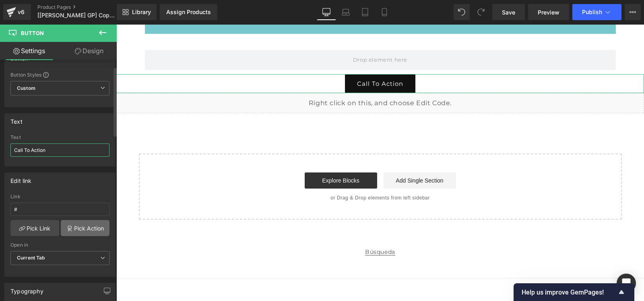
scroll to position [22, 0]
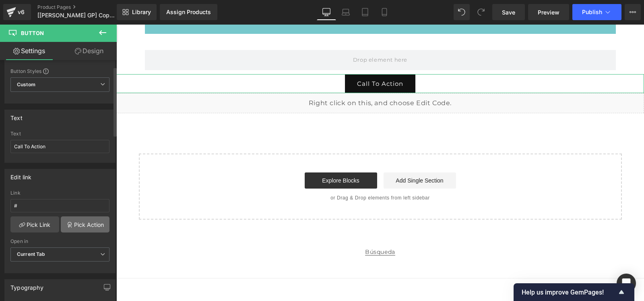
click at [68, 216] on link "Pick Action" at bounding box center [85, 224] width 49 height 16
click at [75, 180] on div "Edit link # Link # Pick Link Pick Action Current Tab New Tab Open in Current Ta…" at bounding box center [60, 218] width 120 height 110
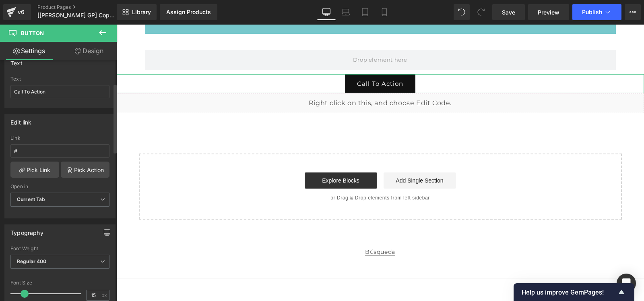
scroll to position [75, 0]
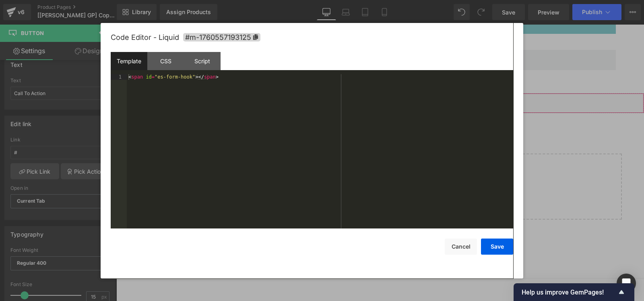
click at [388, 93] on div "Liquid" at bounding box center [380, 103] width 528 height 20
click at [464, 246] on button "Cancel" at bounding box center [461, 246] width 32 height 16
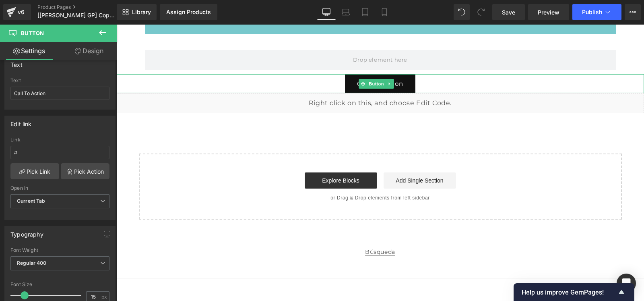
click at [426, 78] on div "Call To Action" at bounding box center [380, 83] width 528 height 19
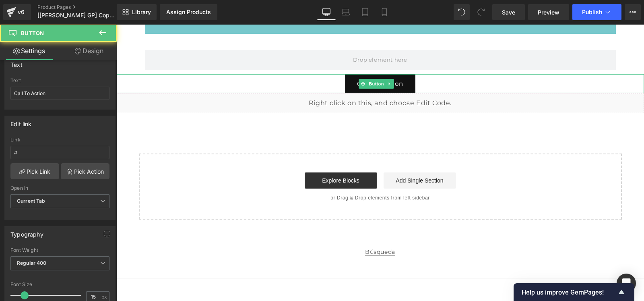
click at [351, 85] on link "Call To Action" at bounding box center [380, 83] width 70 height 19
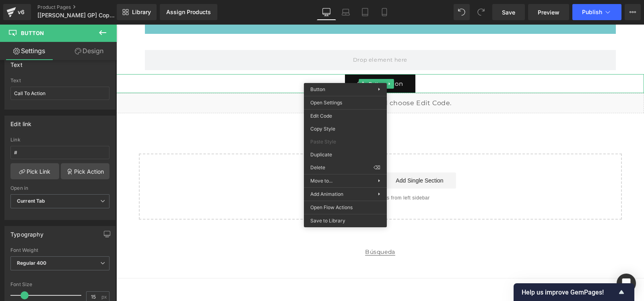
scroll to position [6078, 0]
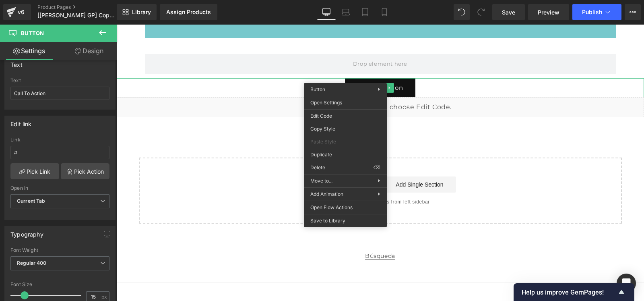
drag, startPoint x: 455, startPoint y: 192, endPoint x: 338, endPoint y: 168, distance: 118.8
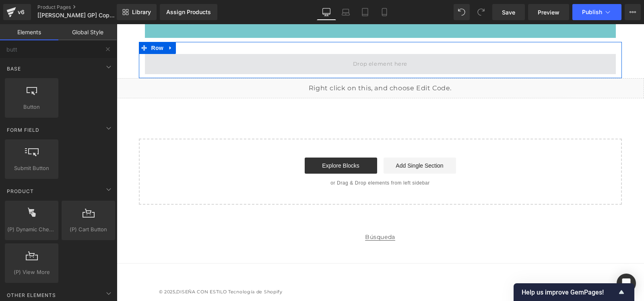
click at [338, 59] on span at bounding box center [380, 64] width 471 height 20
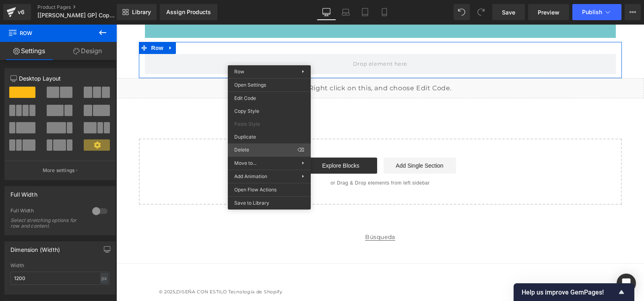
scroll to position [6042, 0]
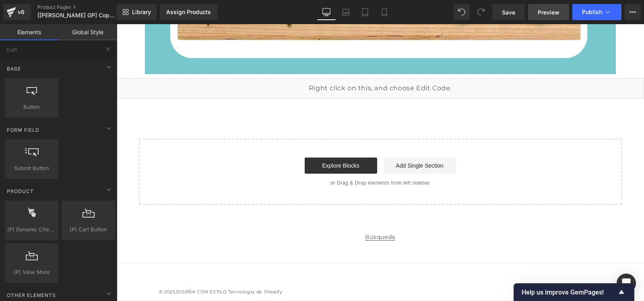
click at [557, 13] on span "Preview" at bounding box center [549, 12] width 22 height 8
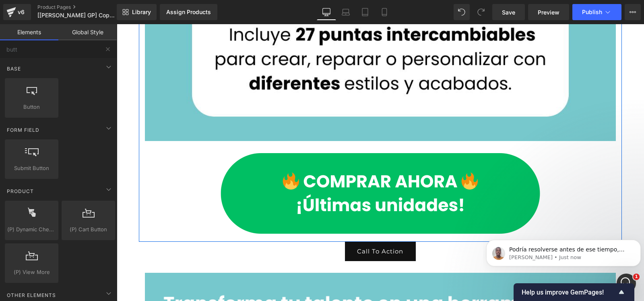
scroll to position [1086, 0]
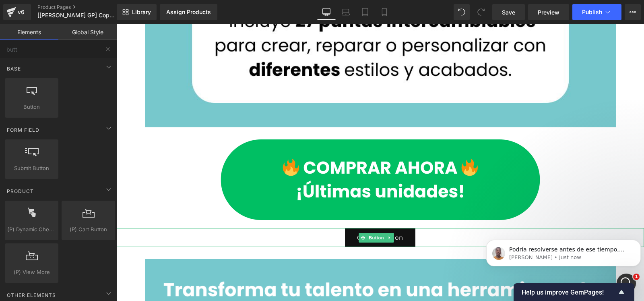
click at [327, 243] on div "Call To Action" at bounding box center [380, 237] width 528 height 19
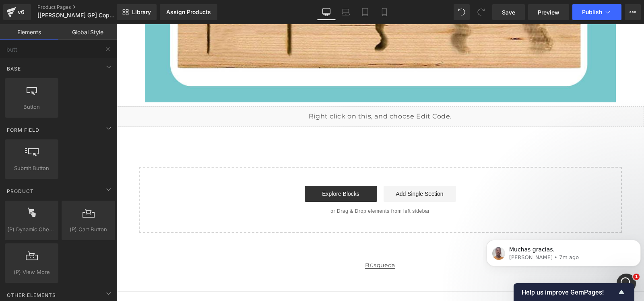
scroll to position [5989, 0]
